Goal: Find contact information: Find contact information

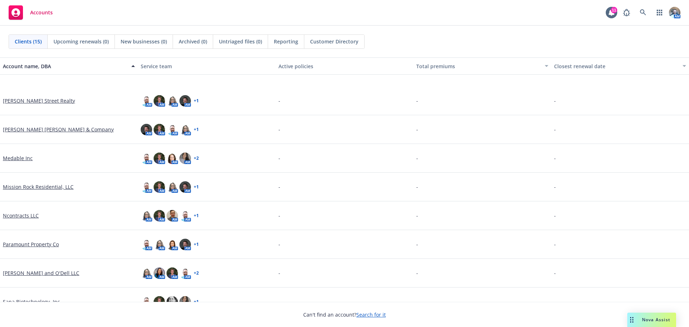
scroll to position [179, 0]
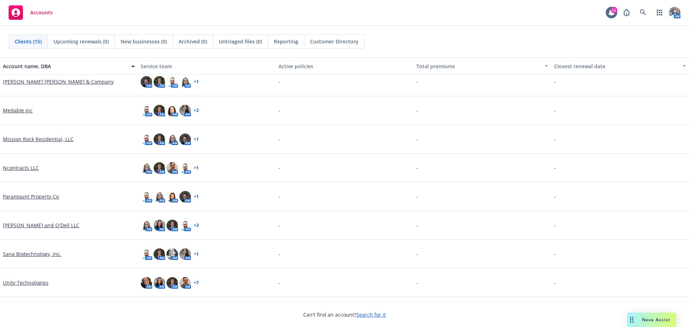
click at [33, 227] on link "[PERSON_NAME] and O'Dell LLC" at bounding box center [41, 225] width 76 height 8
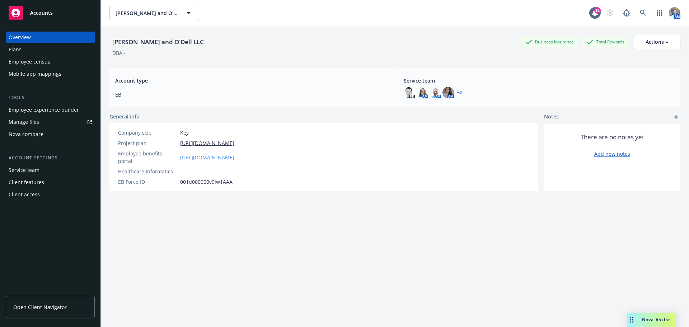
click at [198, 154] on link "[URL][DOMAIN_NAME]" at bounding box center [207, 158] width 54 height 8
